Goal: Connect with others: Establish contact or relationships with other users

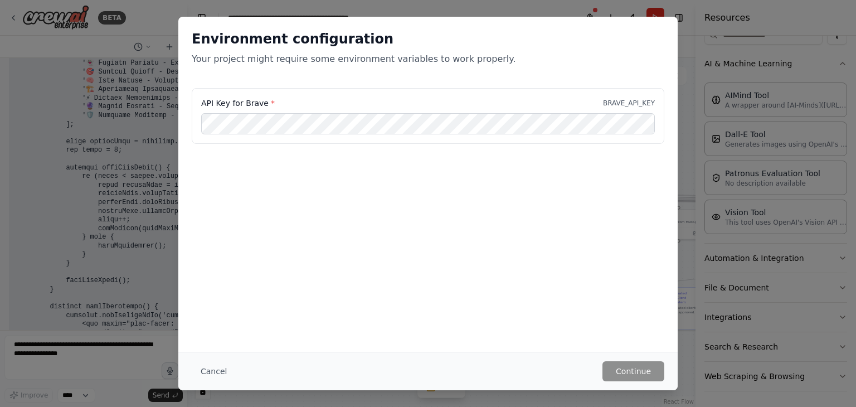
click at [657, 22] on div "Environment configuration Your project might require some environment variables…" at bounding box center [427, 52] width 499 height 71
click at [214, 370] on button "Cancel" at bounding box center [214, 371] width 44 height 20
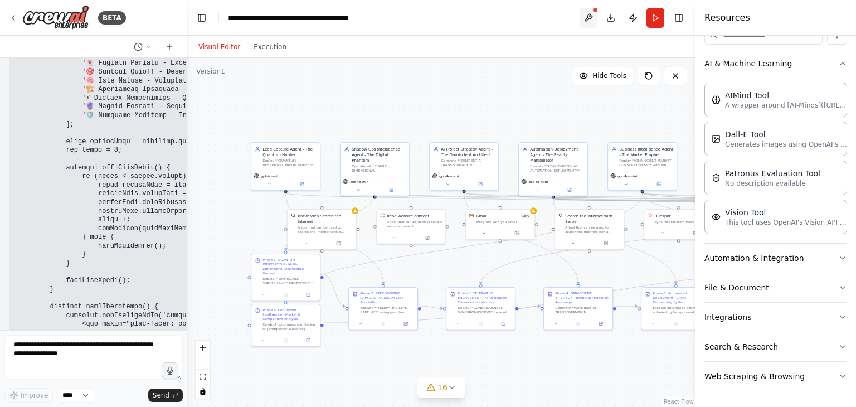
click at [588, 10] on button at bounding box center [588, 18] width 18 height 20
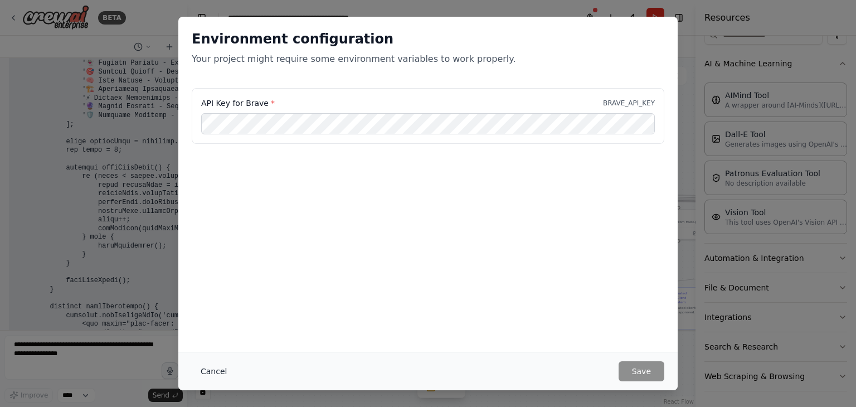
click at [223, 369] on button "Cancel" at bounding box center [214, 371] width 44 height 20
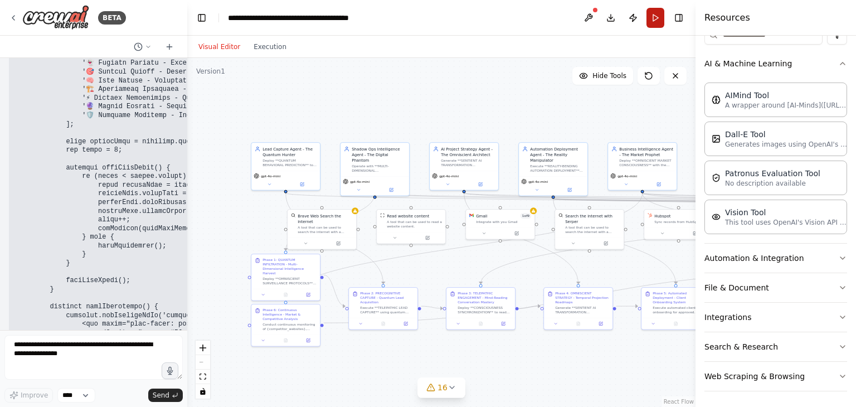
click at [657, 23] on button "Run" at bounding box center [655, 18] width 18 height 20
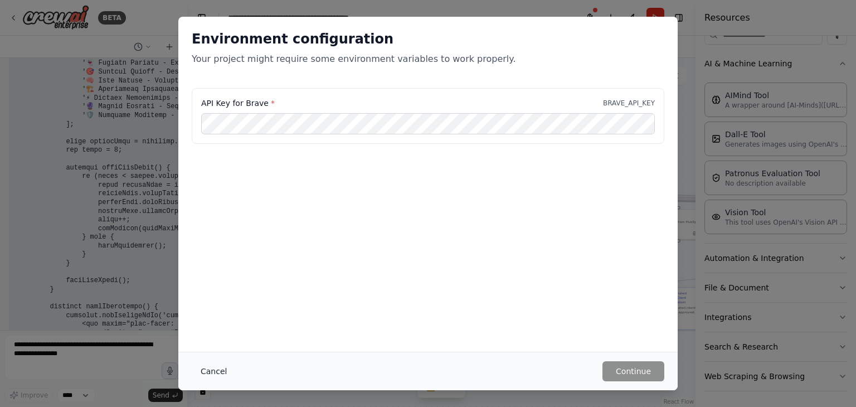
click at [199, 370] on button "Cancel" at bounding box center [214, 371] width 44 height 20
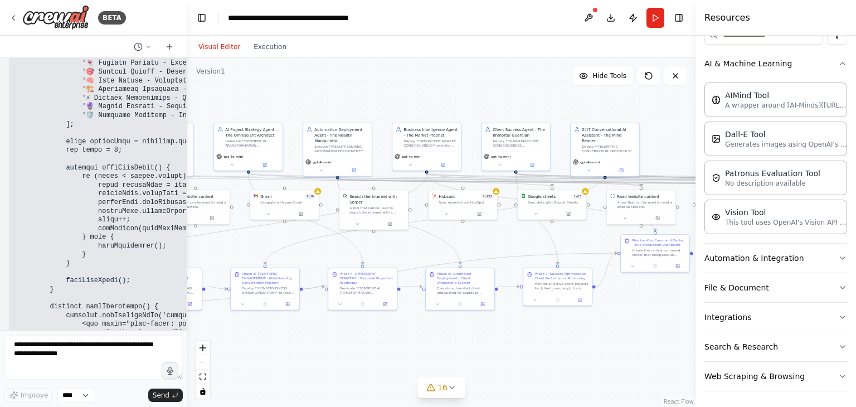
drag, startPoint x: 477, startPoint y: 260, endPoint x: 7, endPoint y: 210, distance: 472.8
click at [7, 210] on div "BETA 01:01 PM ▶ Thought process I appreciate your enthusiasm and vision for "Ph…" at bounding box center [428, 203] width 856 height 407
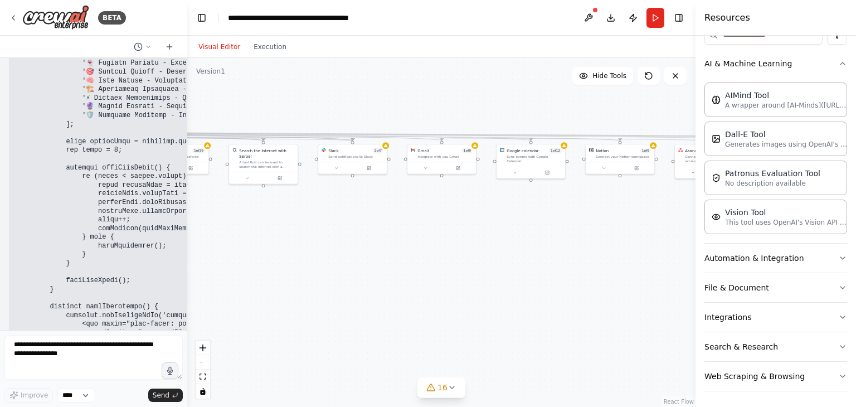
drag, startPoint x: 521, startPoint y: 248, endPoint x: 7, endPoint y: 232, distance: 515.0
click at [7, 232] on div "BETA 01:01 PM ▶ Thought process I appreciate your enthusiasm and vision for "Ph…" at bounding box center [428, 203] width 856 height 407
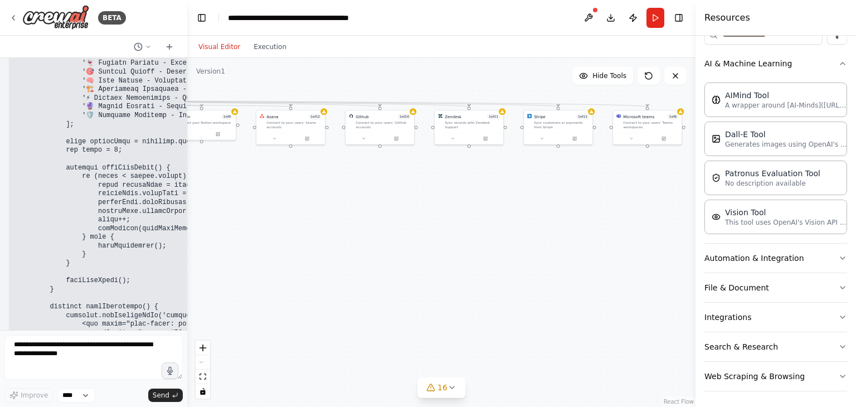
drag, startPoint x: 626, startPoint y: 271, endPoint x: 221, endPoint y: 232, distance: 407.5
click at [221, 232] on div ".deletable-edge-delete-btn { width: 20px; height: 20px; border: 0px solid #ffff…" at bounding box center [441, 232] width 508 height 349
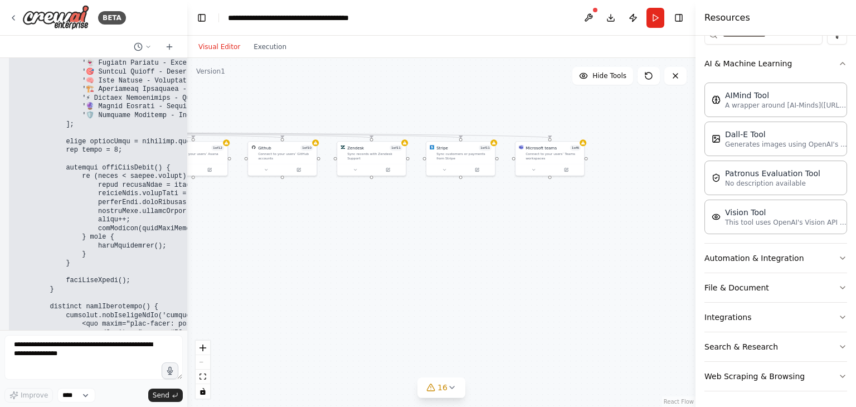
drag, startPoint x: 559, startPoint y: 206, endPoint x: 484, endPoint y: 243, distance: 83.7
click at [484, 243] on div ".deletable-edge-delete-btn { width: 20px; height: 20px; border: 0px solid #ffff…" at bounding box center [441, 232] width 508 height 349
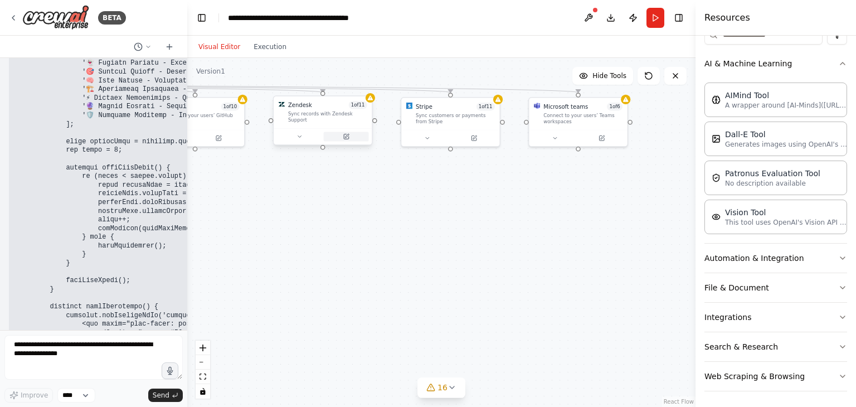
click at [329, 131] on button at bounding box center [346, 135] width 45 height 9
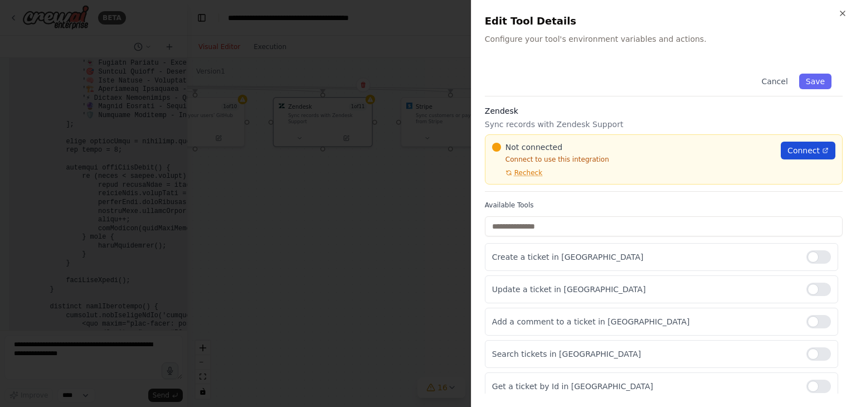
click at [803, 158] on link "Connect" at bounding box center [808, 151] width 55 height 18
click at [275, 279] on div at bounding box center [428, 203] width 856 height 407
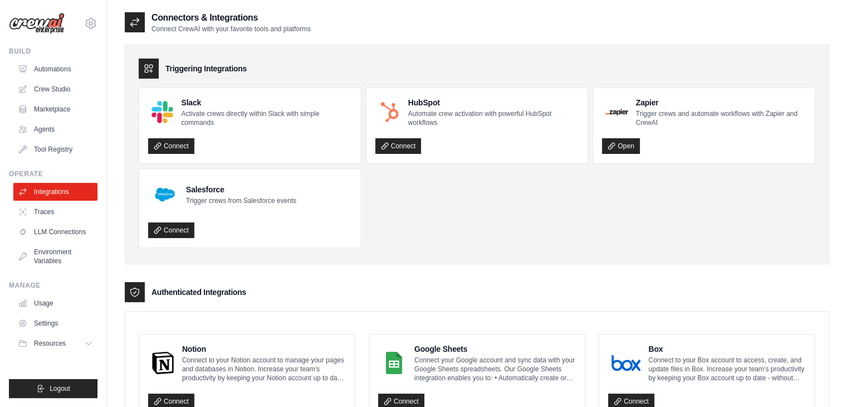
drag, startPoint x: 519, startPoint y: 269, endPoint x: 515, endPoint y: 155, distance: 113.7
click at [516, 207] on ul "Slack Activate crews directly within Slack with simple commands Connect HubSpot…" at bounding box center [477, 167] width 677 height 160
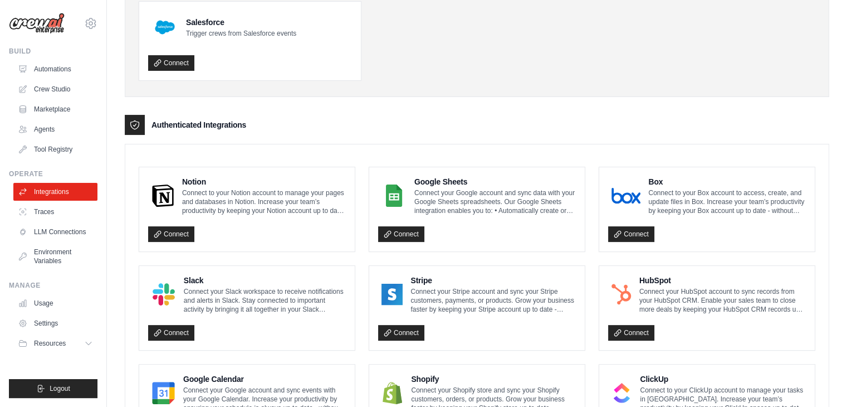
click at [513, 109] on div "Triggering Integrations Slack Activate crews directly within Slack with simple …" at bounding box center [477, 359] width 705 height 987
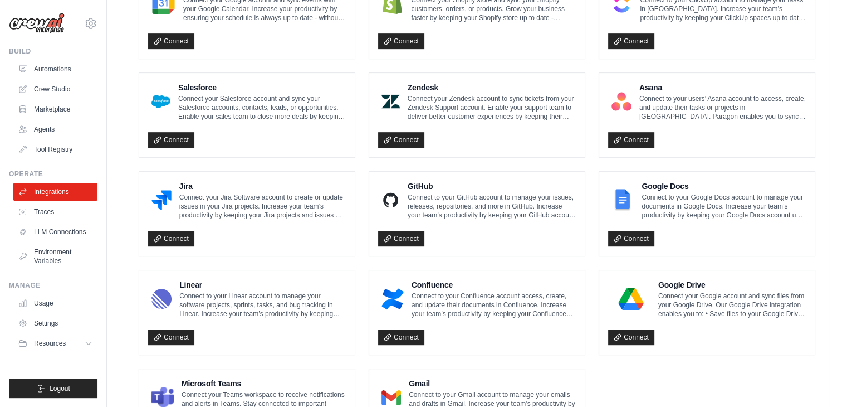
scroll to position [635, 0]
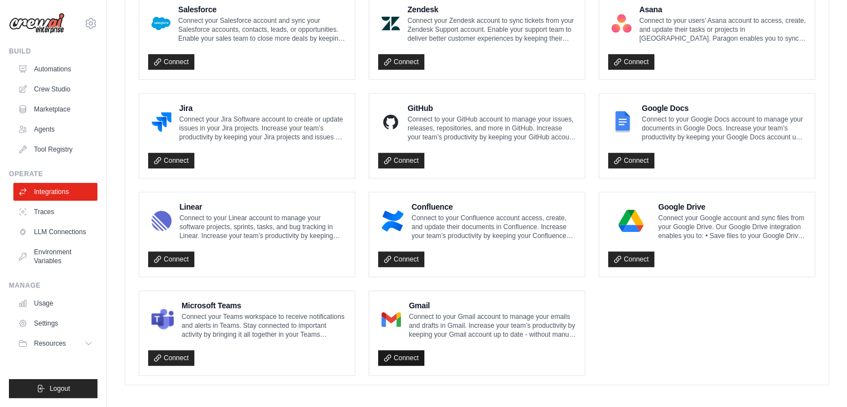
click at [416, 353] on link "Connect" at bounding box center [401, 358] width 46 height 16
click at [643, 251] on link "Connect" at bounding box center [631, 259] width 46 height 16
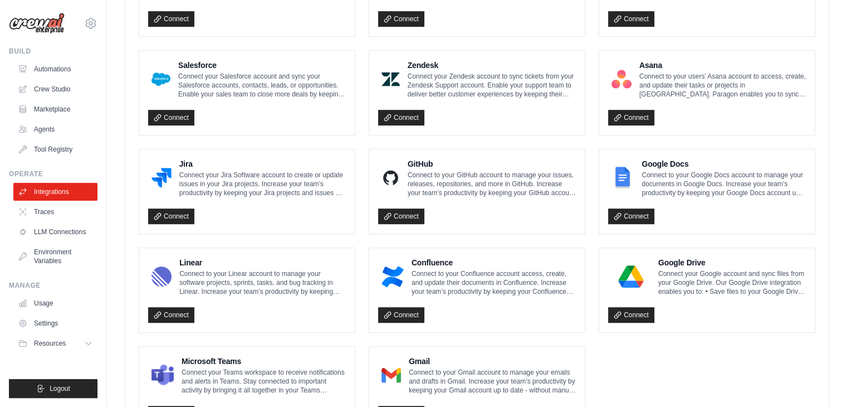
scroll to position [524, 0]
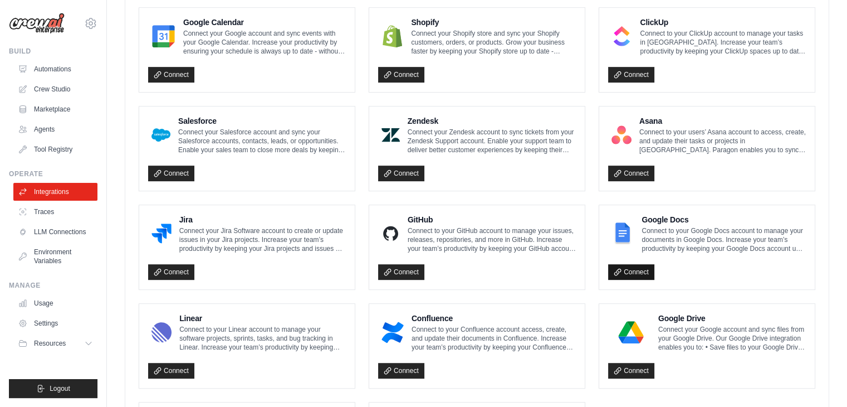
click at [635, 273] on link "Connect" at bounding box center [631, 272] width 46 height 16
